Goal: Task Accomplishment & Management: Use online tool/utility

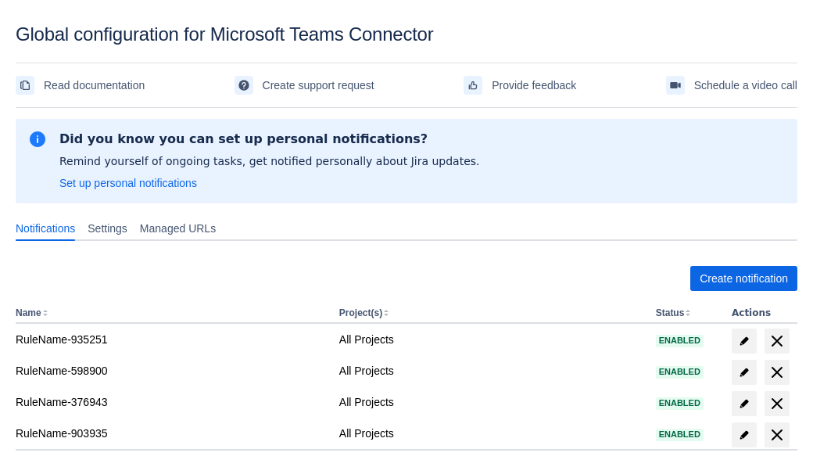
click at [744, 278] on span "Create notification" at bounding box center [744, 278] width 88 height 25
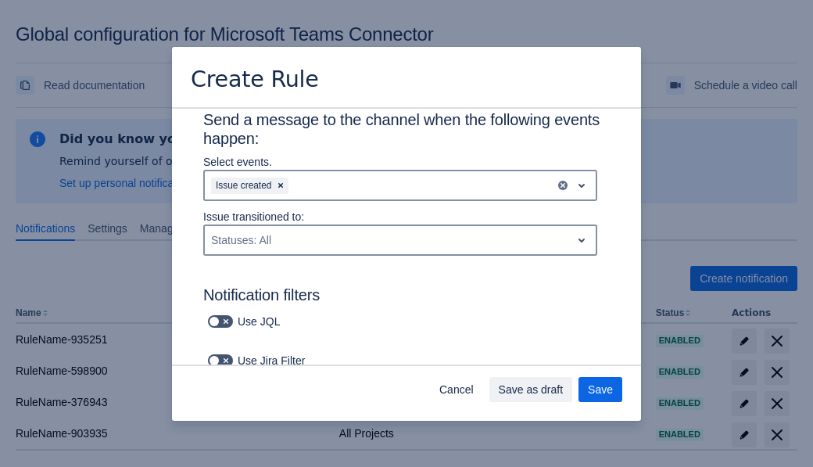
scroll to position [929, 0]
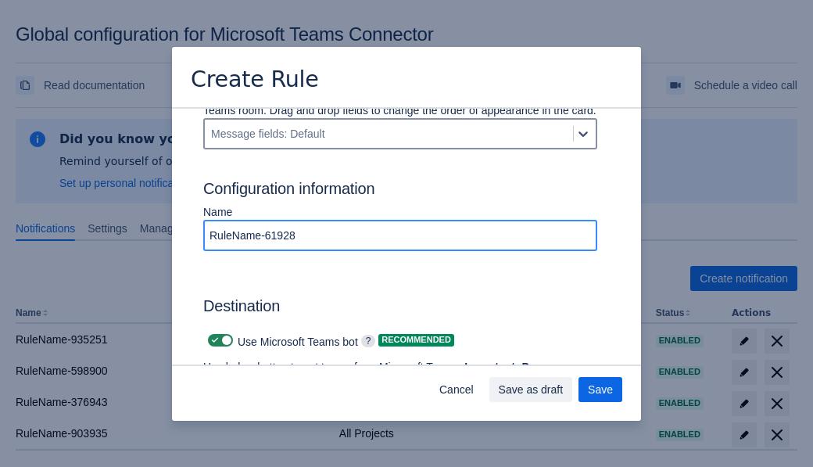
type input "RuleName-619286"
click at [290, 400] on span "Authenticate in Microsoft Teams" at bounding box center [290, 412] width 155 height 25
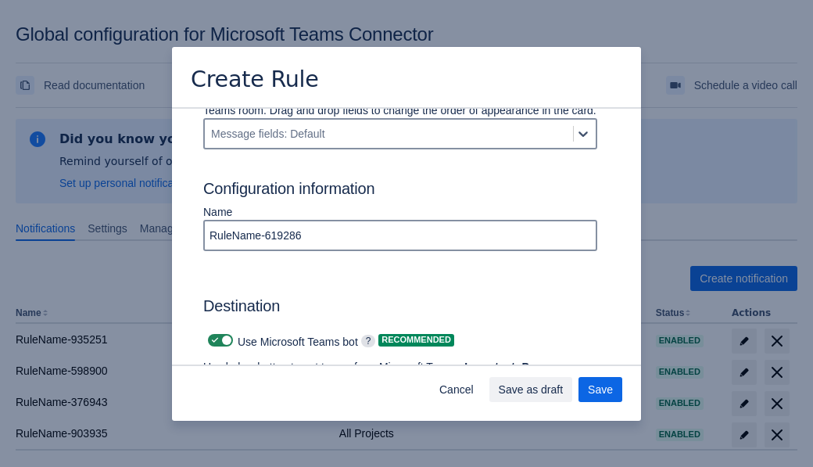
scroll to position [0, 0]
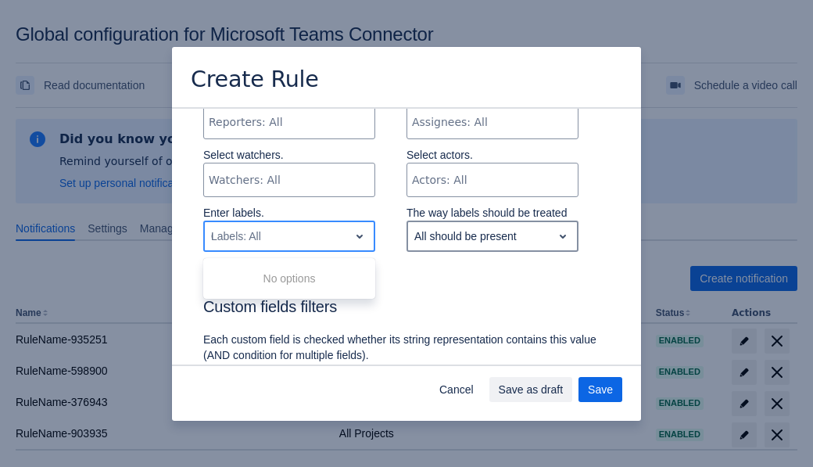
type input "619286_label"
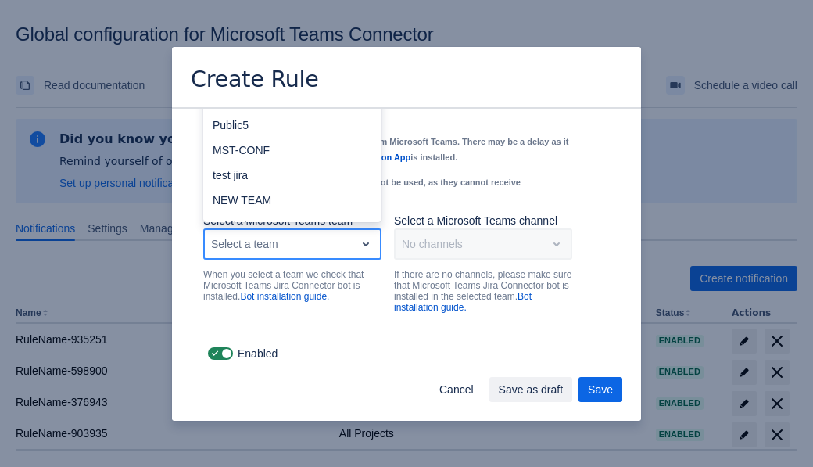
click at [292, 288] on div "Public4" at bounding box center [292, 300] width 178 height 25
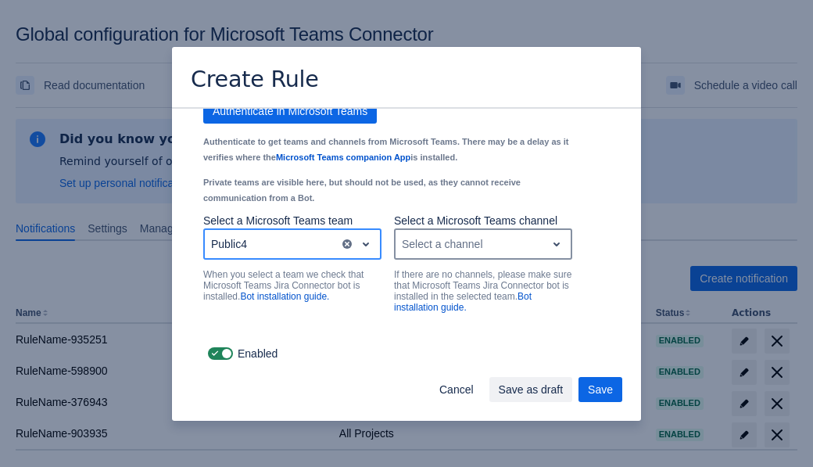
click at [483, 244] on div "Select a channel" at bounding box center [471, 244] width 150 height 25
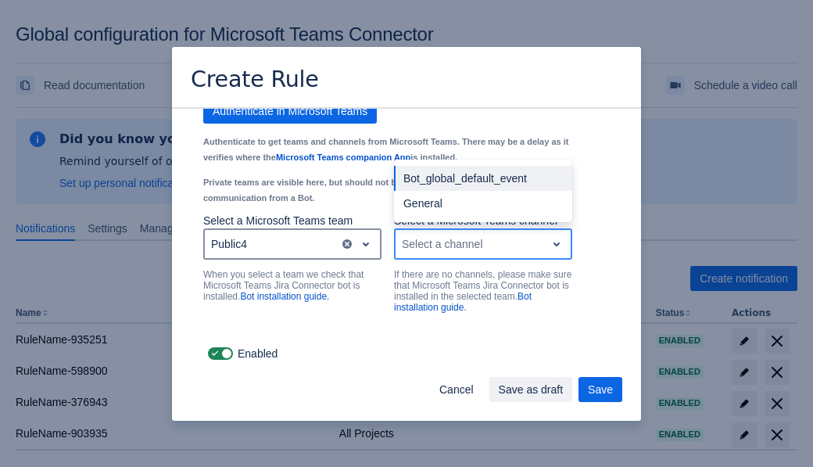
click at [483, 178] on div "Bot_global_default_event" at bounding box center [483, 178] width 178 height 25
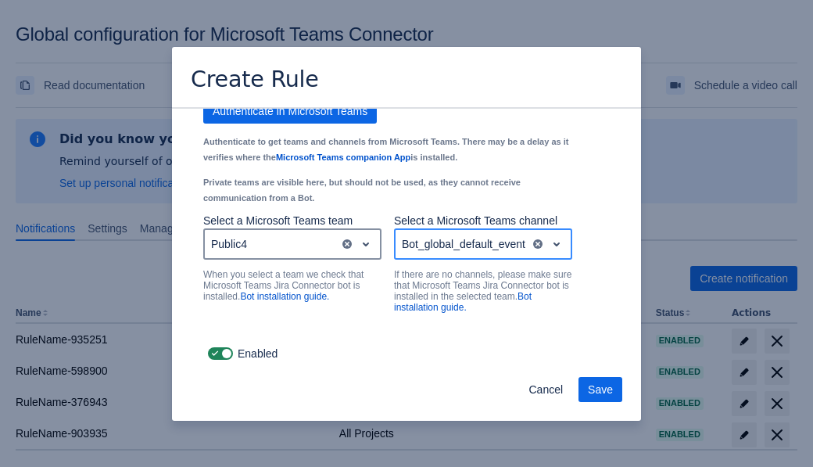
click at [601, 390] on span "Save" at bounding box center [600, 389] width 25 height 25
